Goal: Information Seeking & Learning: Learn about a topic

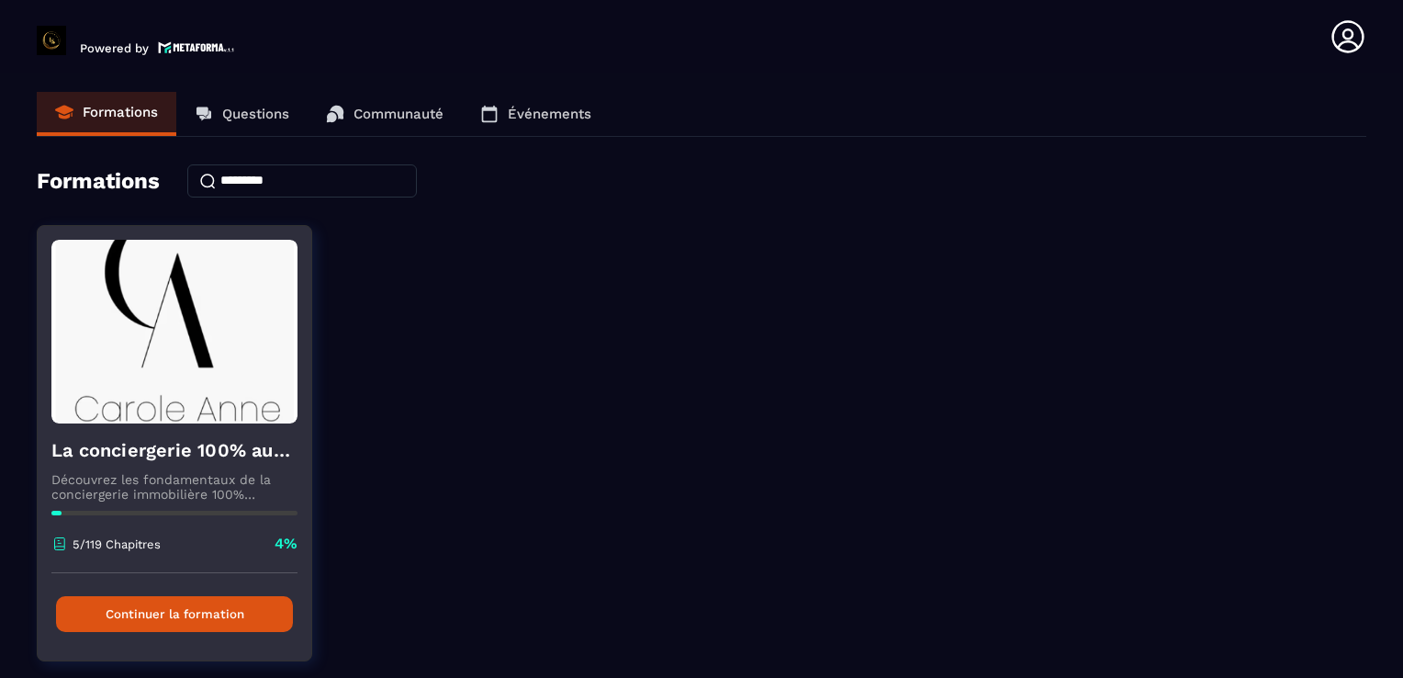
click at [212, 618] on button "Continuer la formation" at bounding box center [174, 614] width 237 height 36
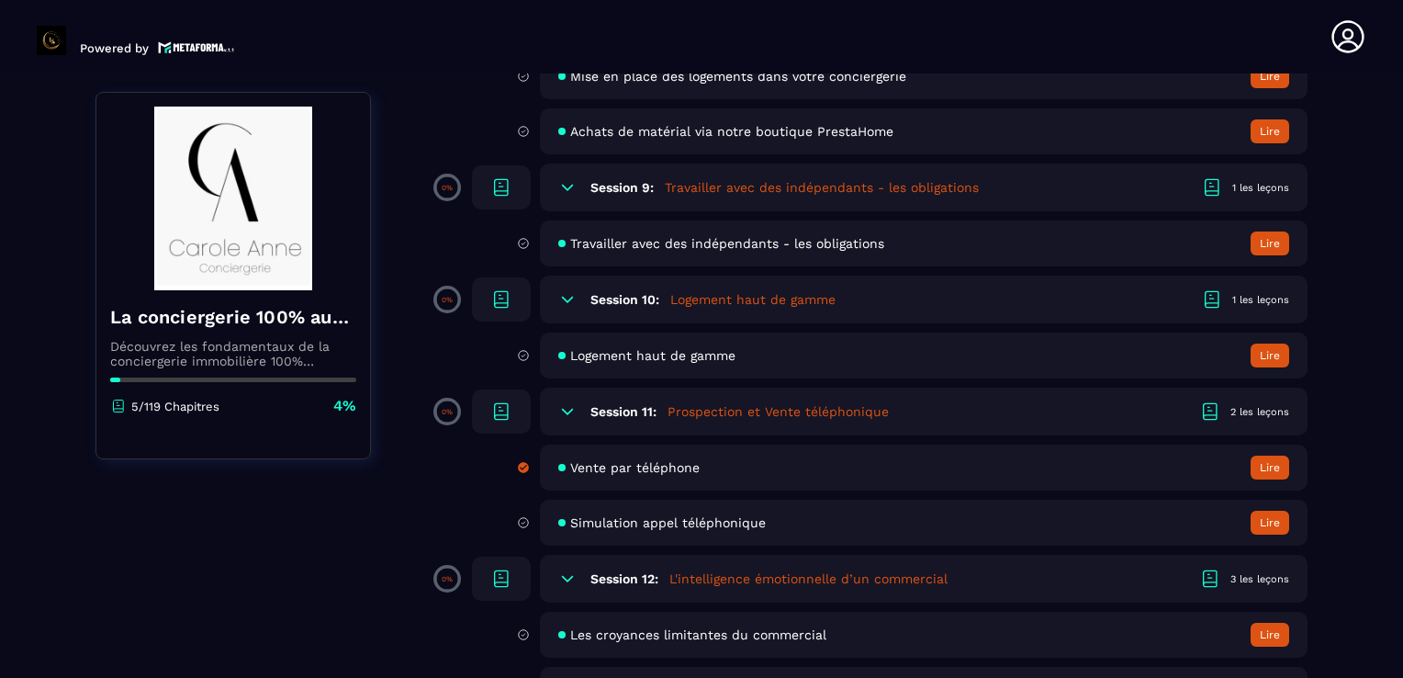
scroll to position [1929, 0]
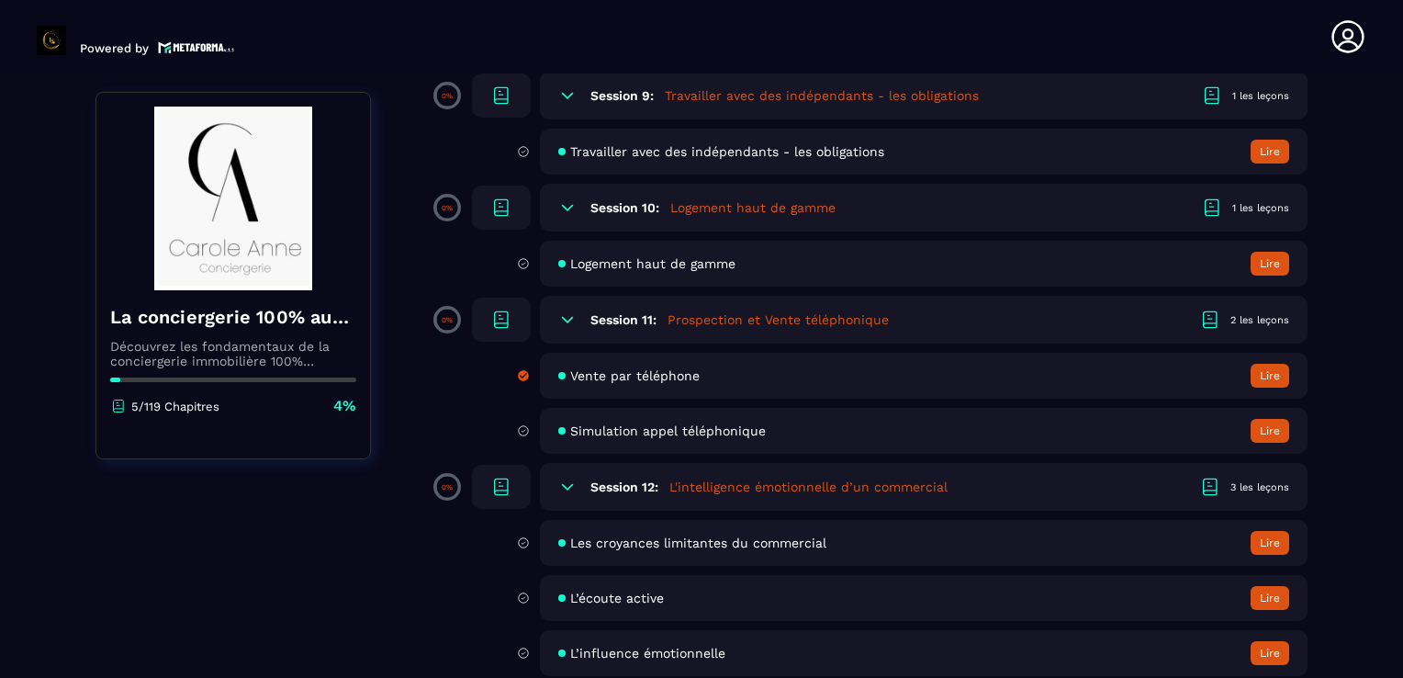
click at [651, 380] on span "Vente par téléphone" at bounding box center [635, 375] width 130 height 15
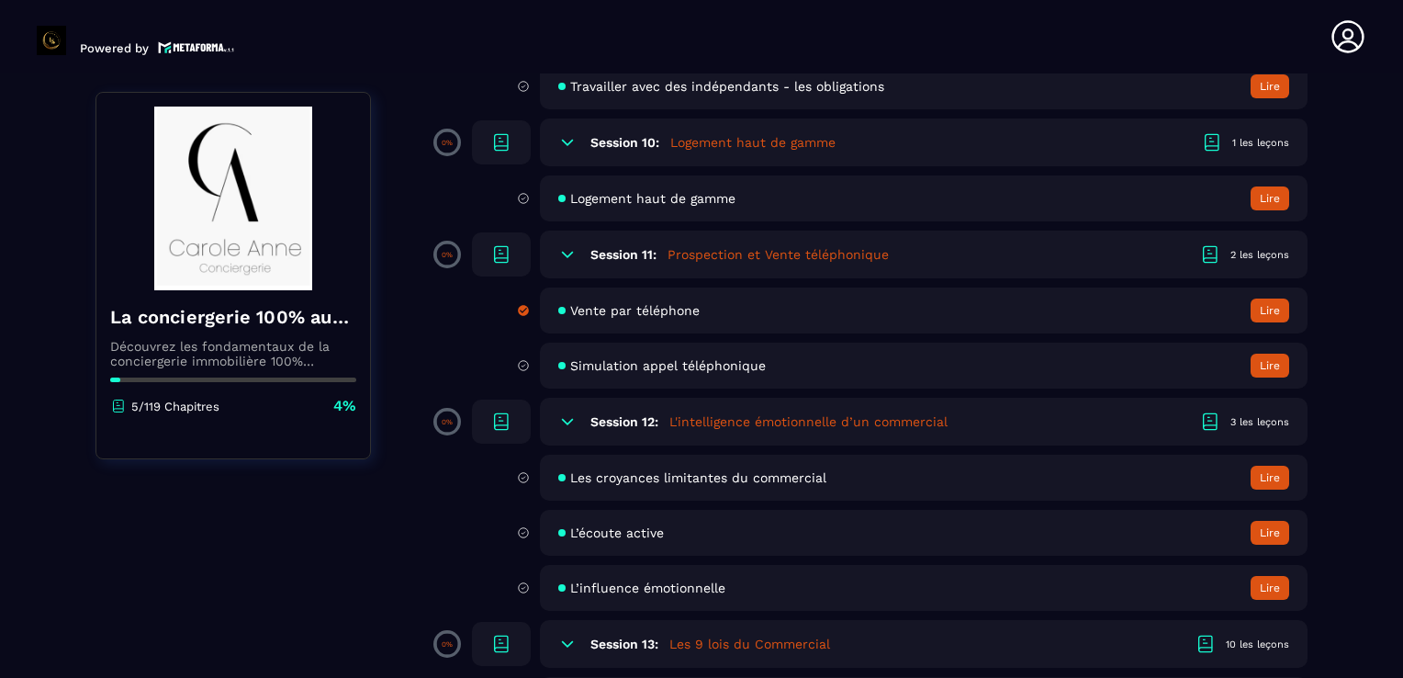
scroll to position [2021, 0]
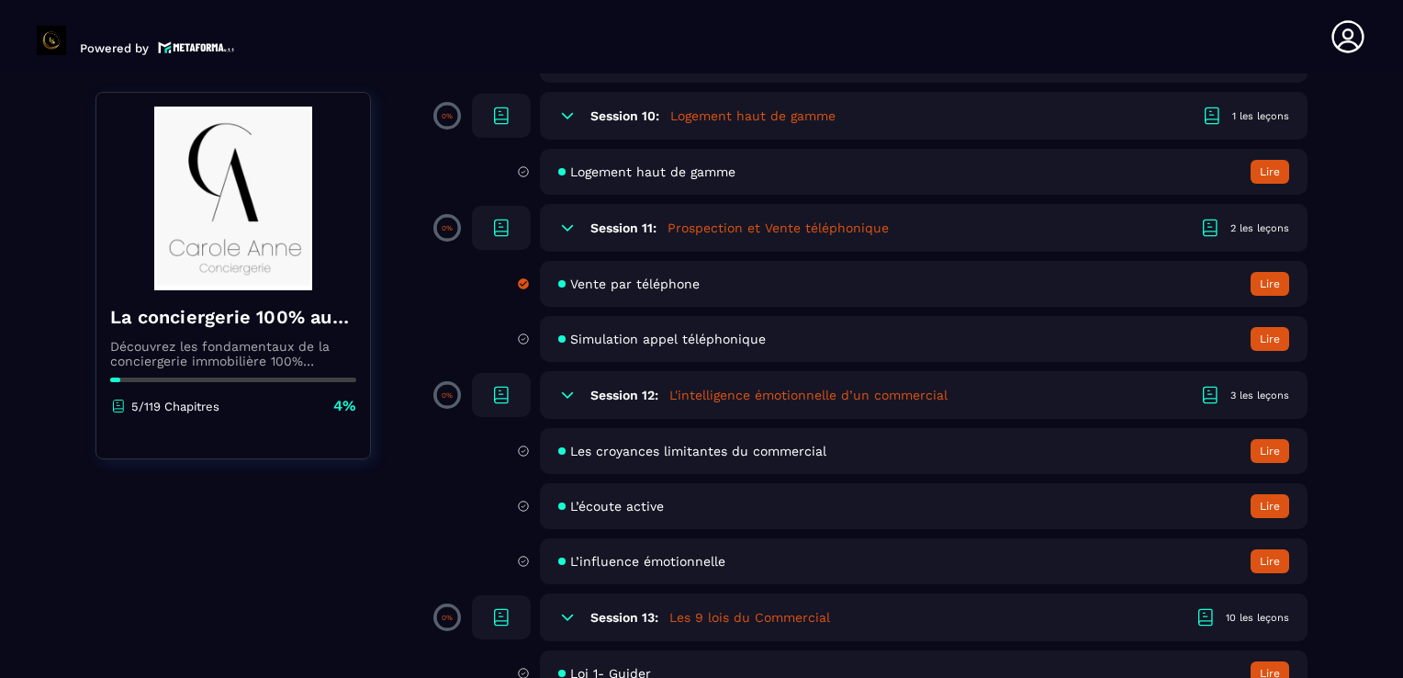
click at [706, 346] on span "Simulation appel téléphonique" at bounding box center [668, 339] width 196 height 15
click at [732, 346] on span "Simulation appel téléphonique" at bounding box center [668, 339] width 196 height 15
drag, startPoint x: 732, startPoint y: 348, endPoint x: 720, endPoint y: 351, distance: 12.3
click at [720, 346] on span "Simulation appel téléphonique" at bounding box center [668, 339] width 196 height 15
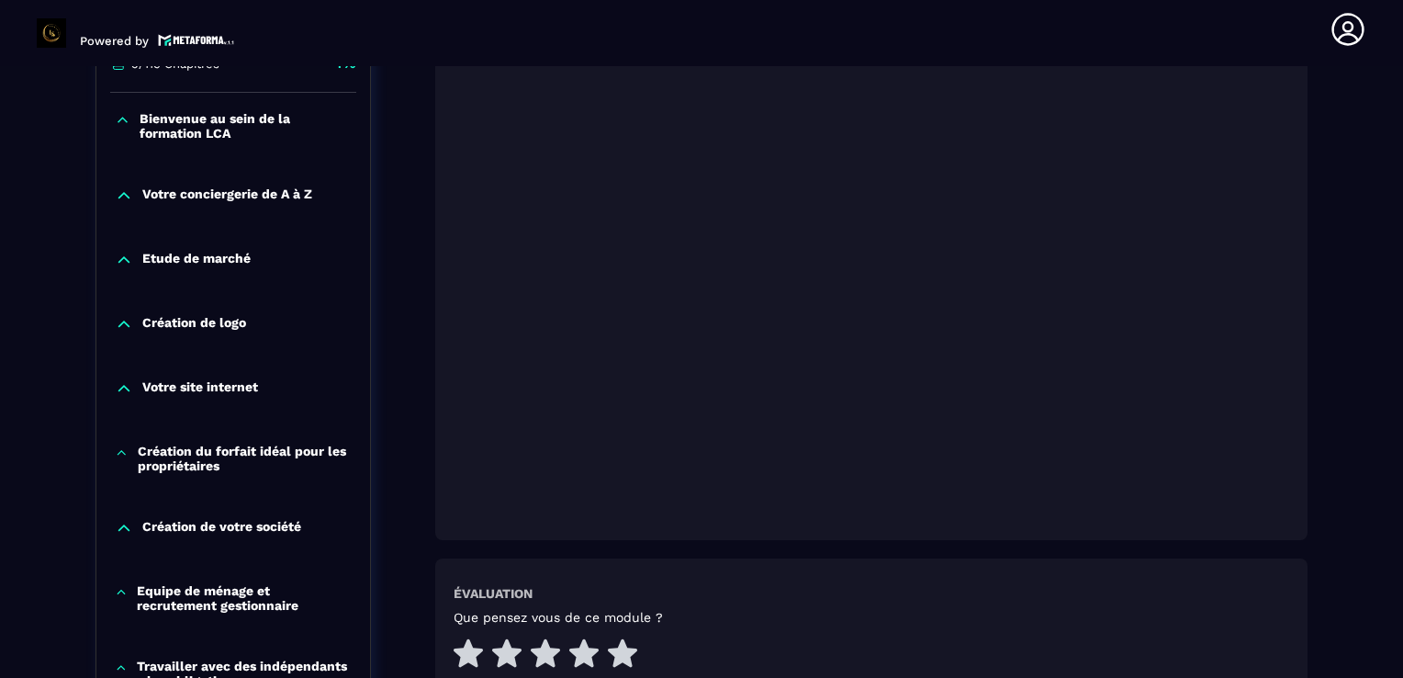
scroll to position [551, 0]
